Goal: Navigation & Orientation: Find specific page/section

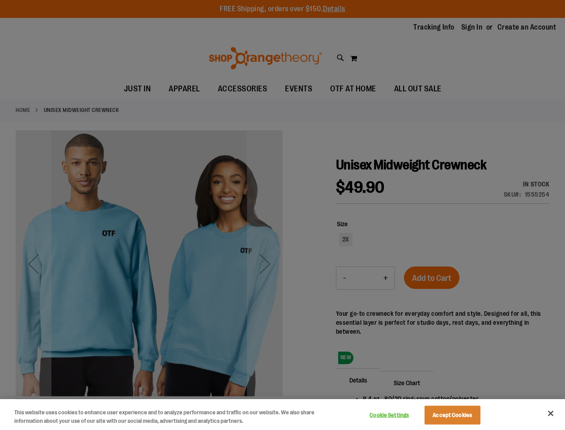
click at [282, 215] on div at bounding box center [282, 215] width 565 height 430
click at [401, 415] on button "Cookie Settings" at bounding box center [390, 415] width 56 height 18
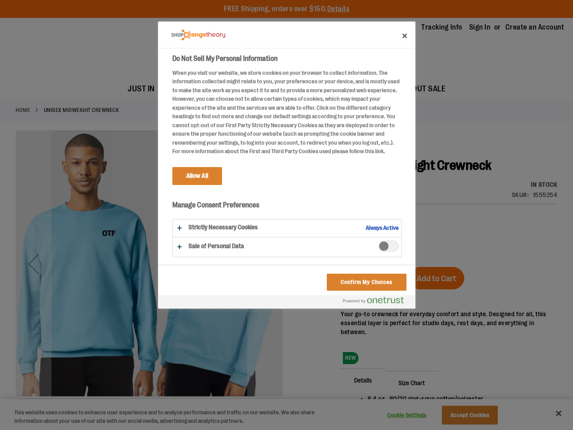
click at [464, 415] on div at bounding box center [286, 215] width 573 height 430
click at [551, 413] on div at bounding box center [286, 215] width 573 height 430
click at [434, 429] on html "Skip to Content The store will not work correctly when cookies are disabled. FR…" at bounding box center [286, 215] width 573 height 430
